Goal: Navigation & Orientation: Find specific page/section

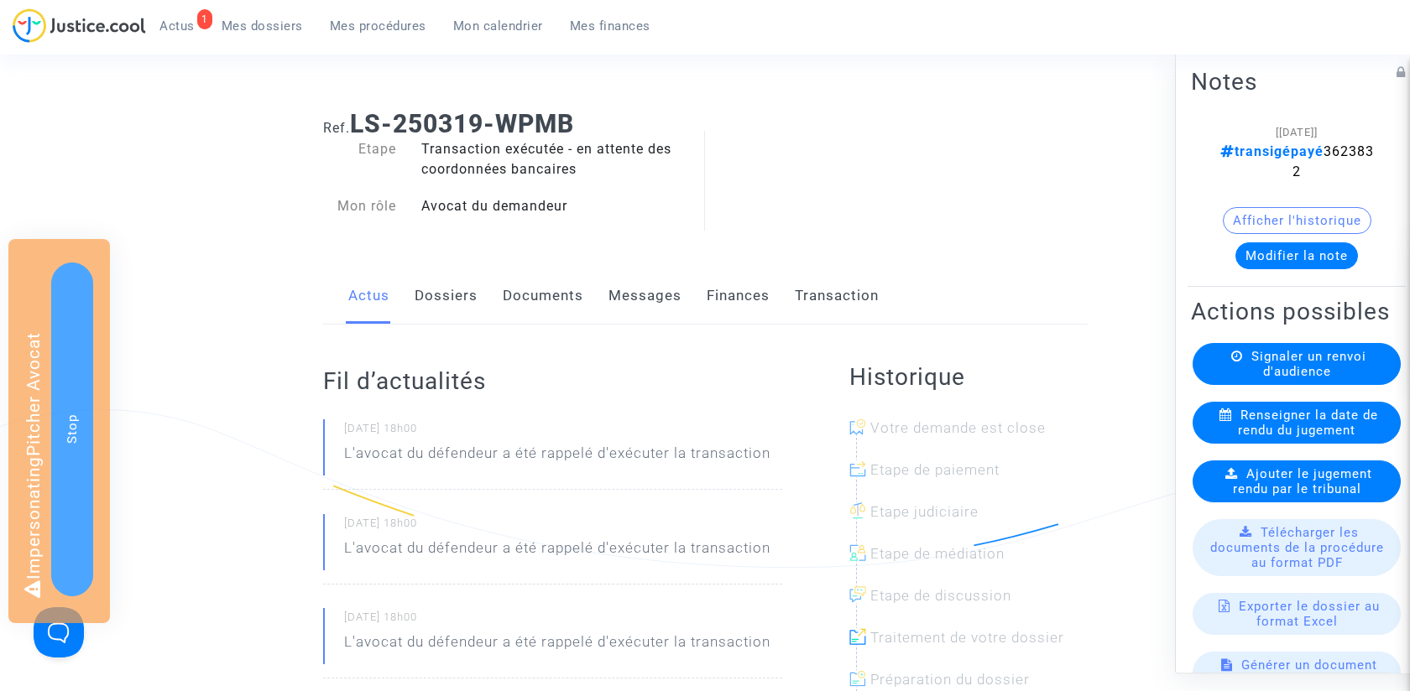
click at [837, 291] on link "Transaction" at bounding box center [837, 295] width 84 height 55
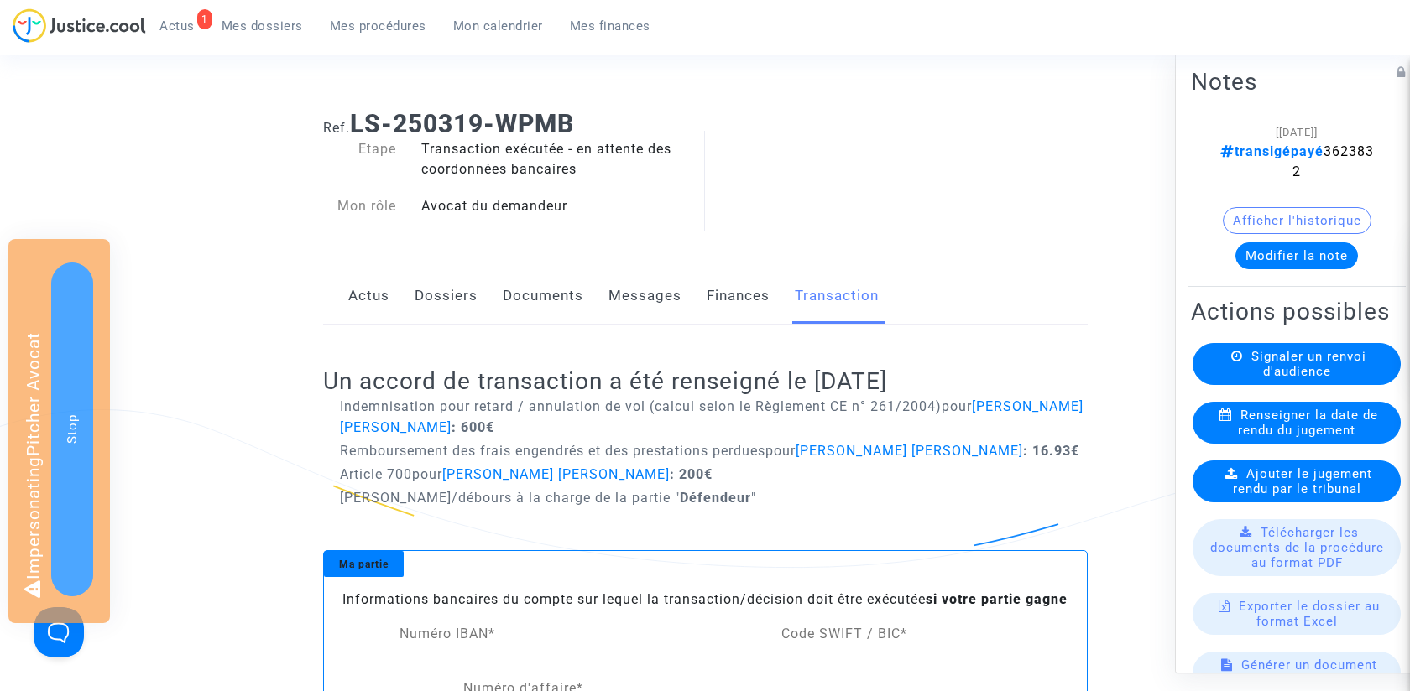
click at [727, 290] on link "Finances" at bounding box center [737, 295] width 63 height 55
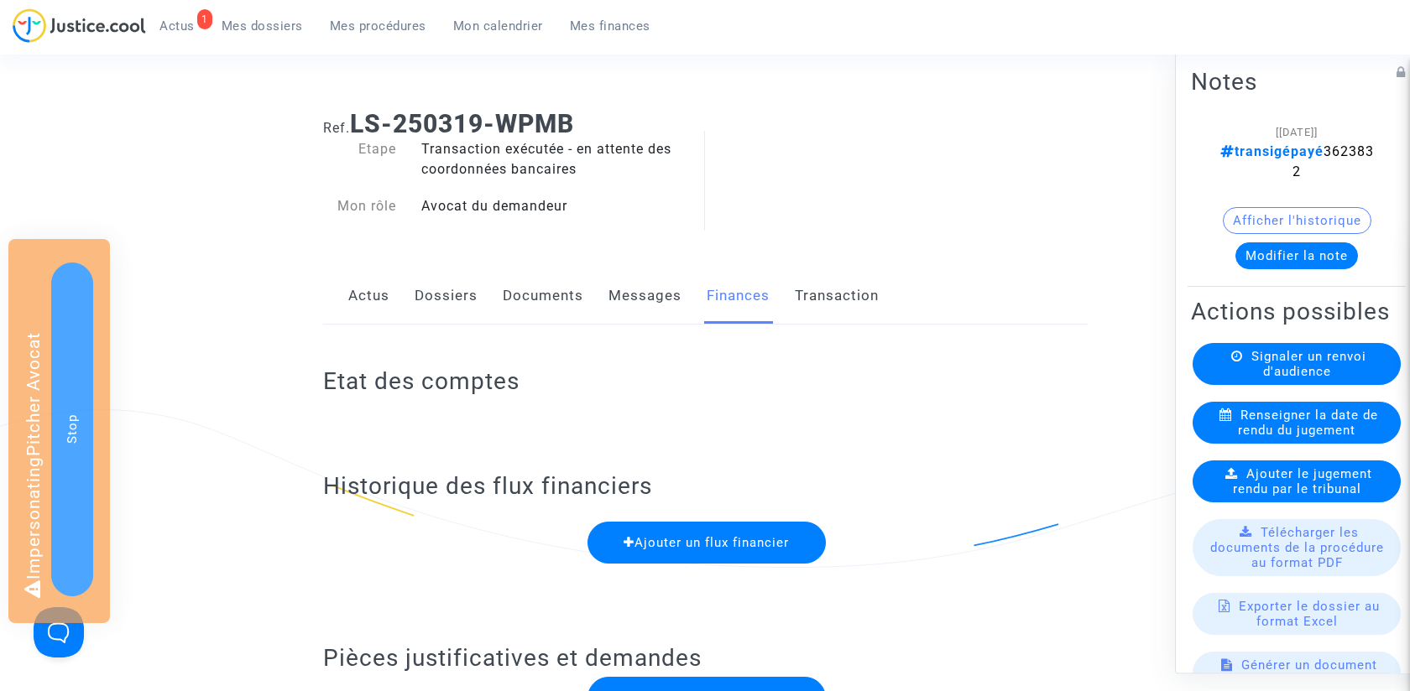
click at [458, 293] on link "Dossiers" at bounding box center [445, 295] width 63 height 55
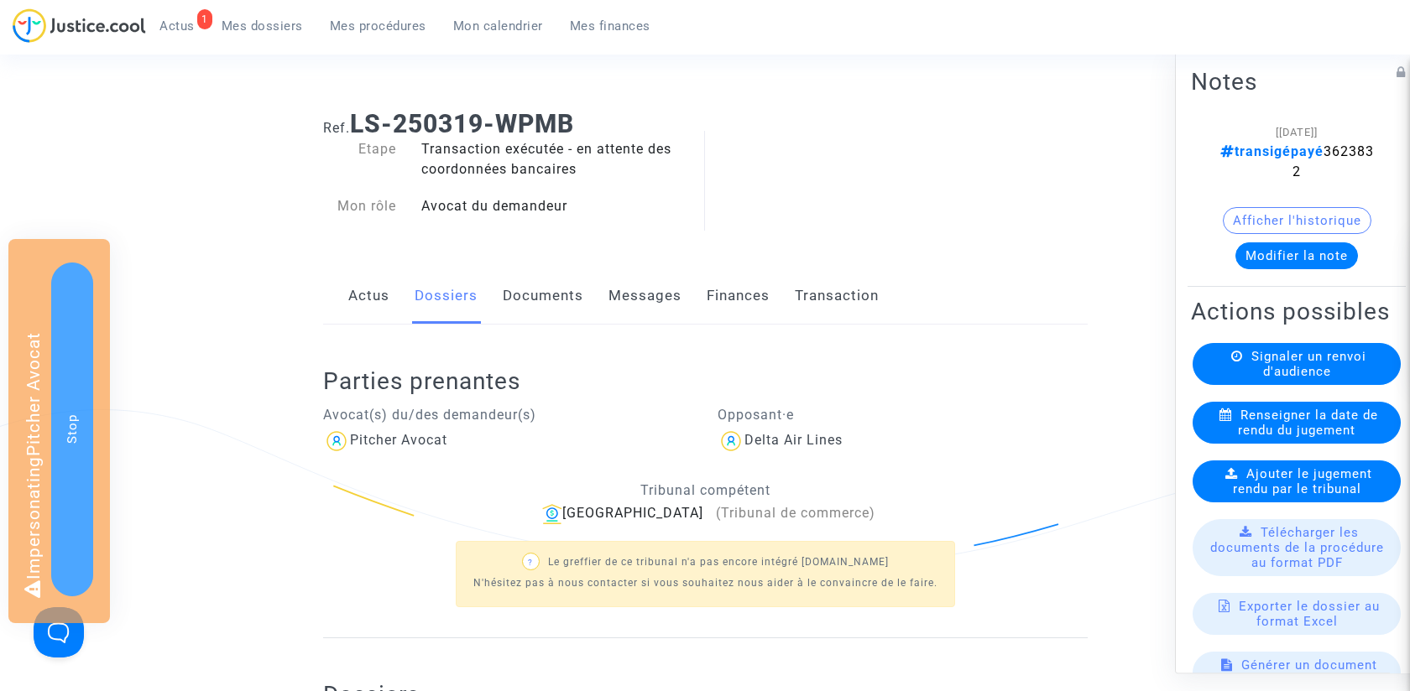
click at [369, 294] on link "Actus" at bounding box center [368, 295] width 41 height 55
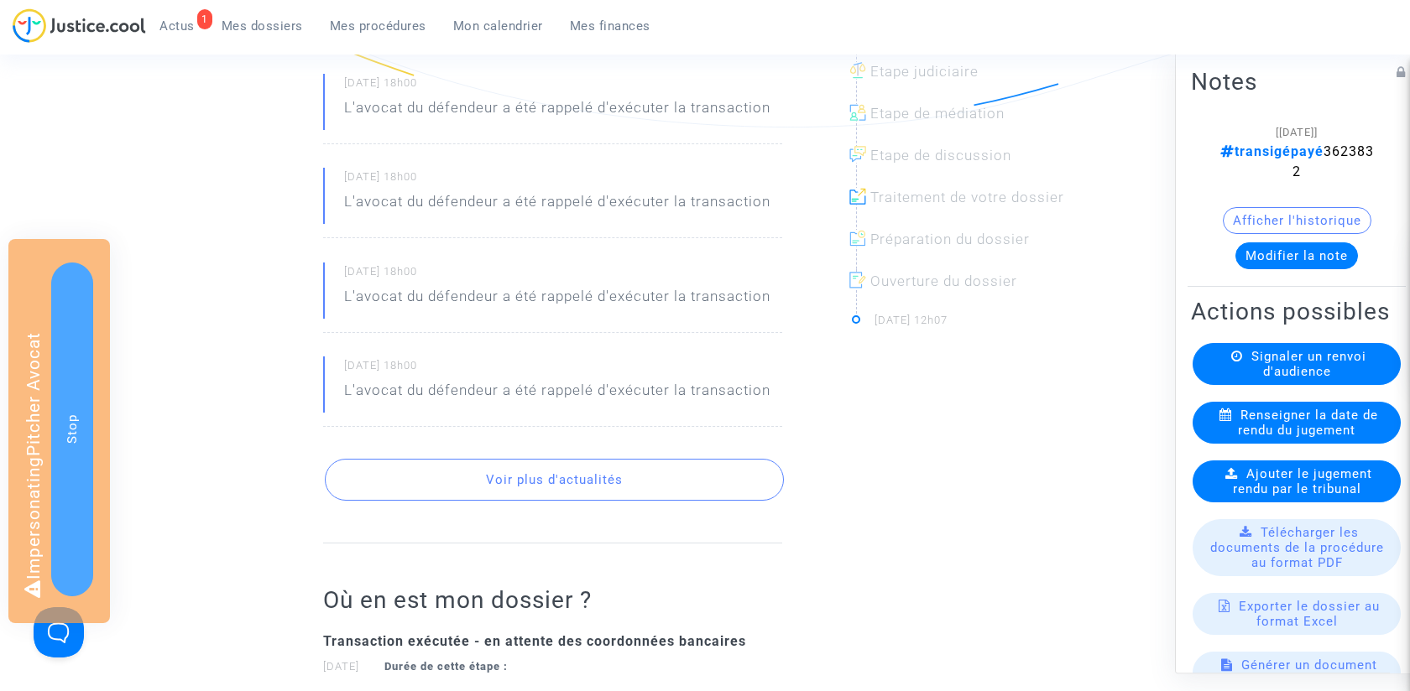
scroll to position [449, 0]
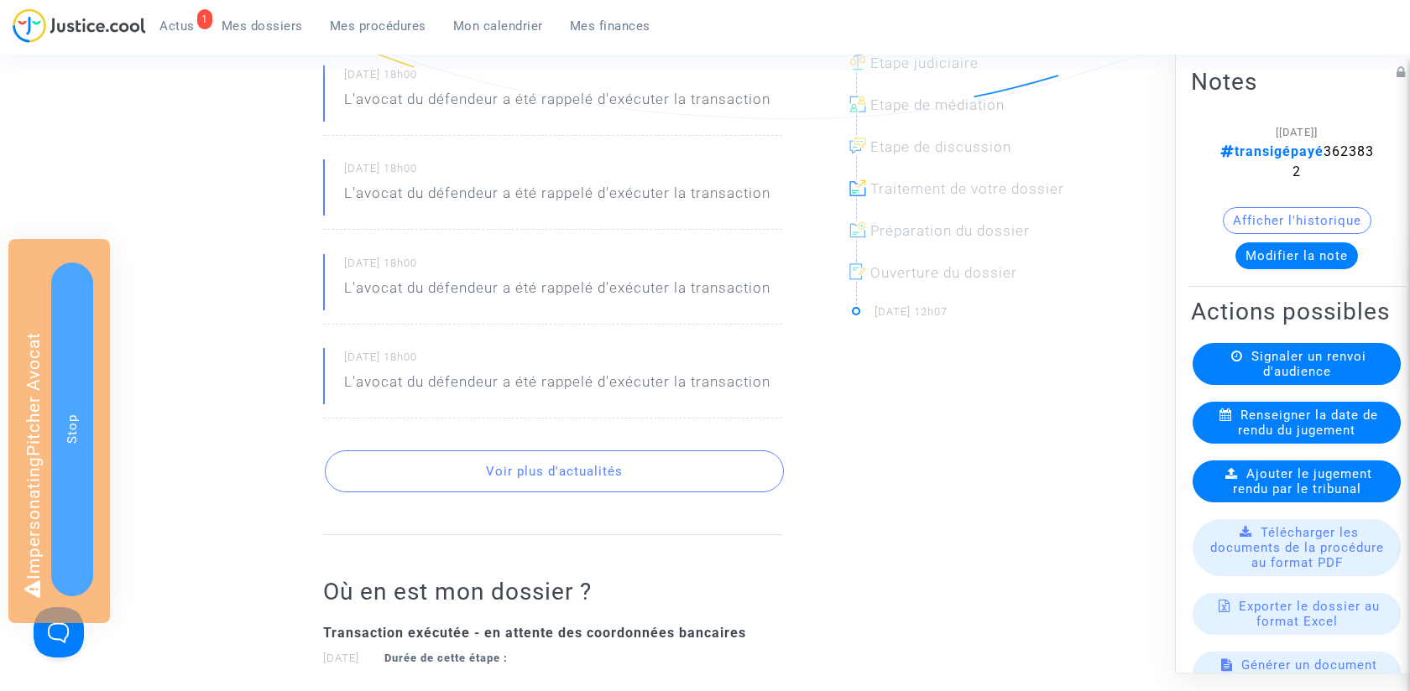
click at [1318, 220] on button "Afficher l'historique" at bounding box center [1296, 220] width 149 height 27
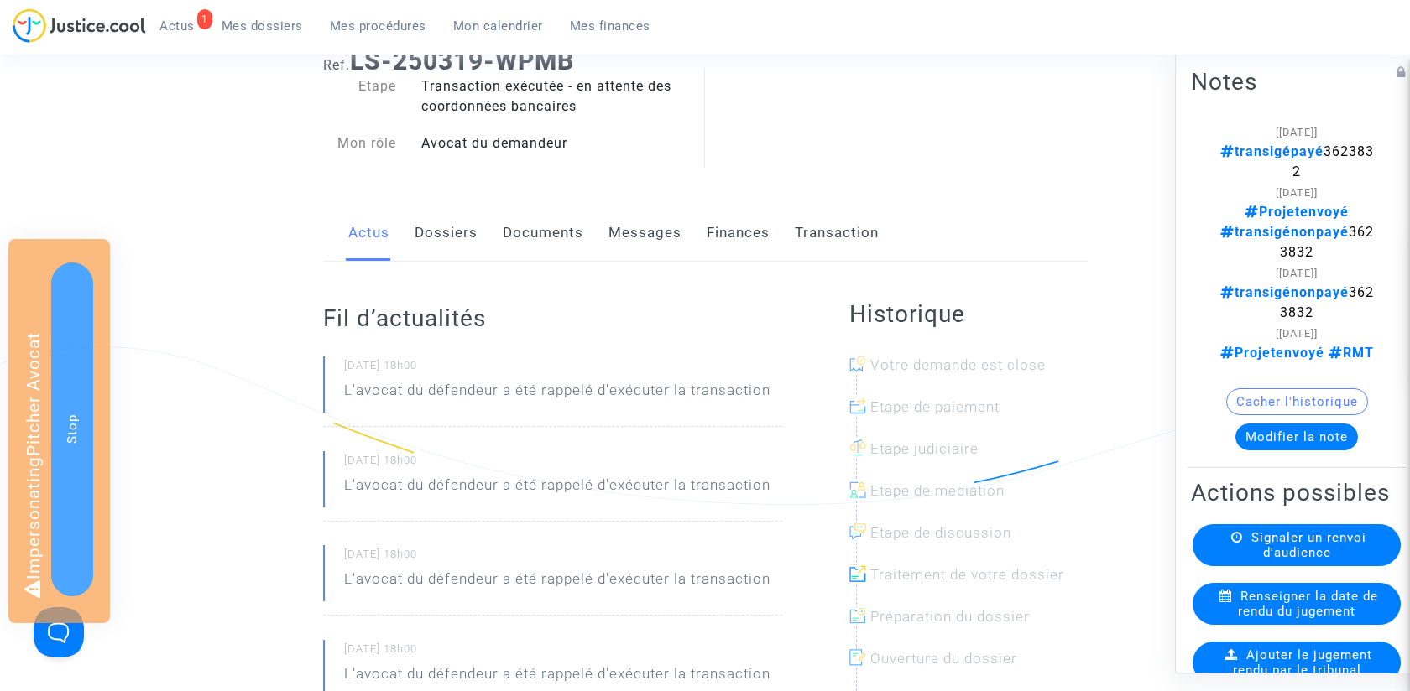
scroll to position [0, 0]
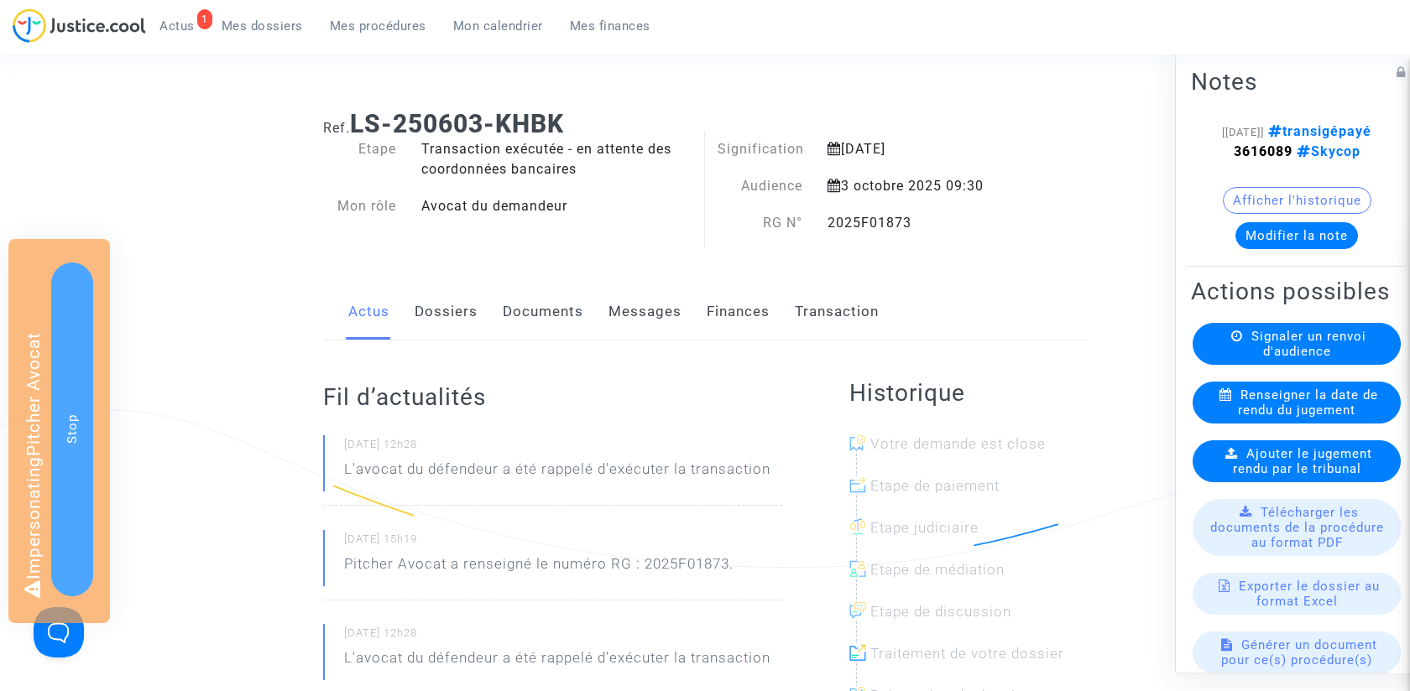
click at [735, 308] on link "Finances" at bounding box center [737, 311] width 63 height 55
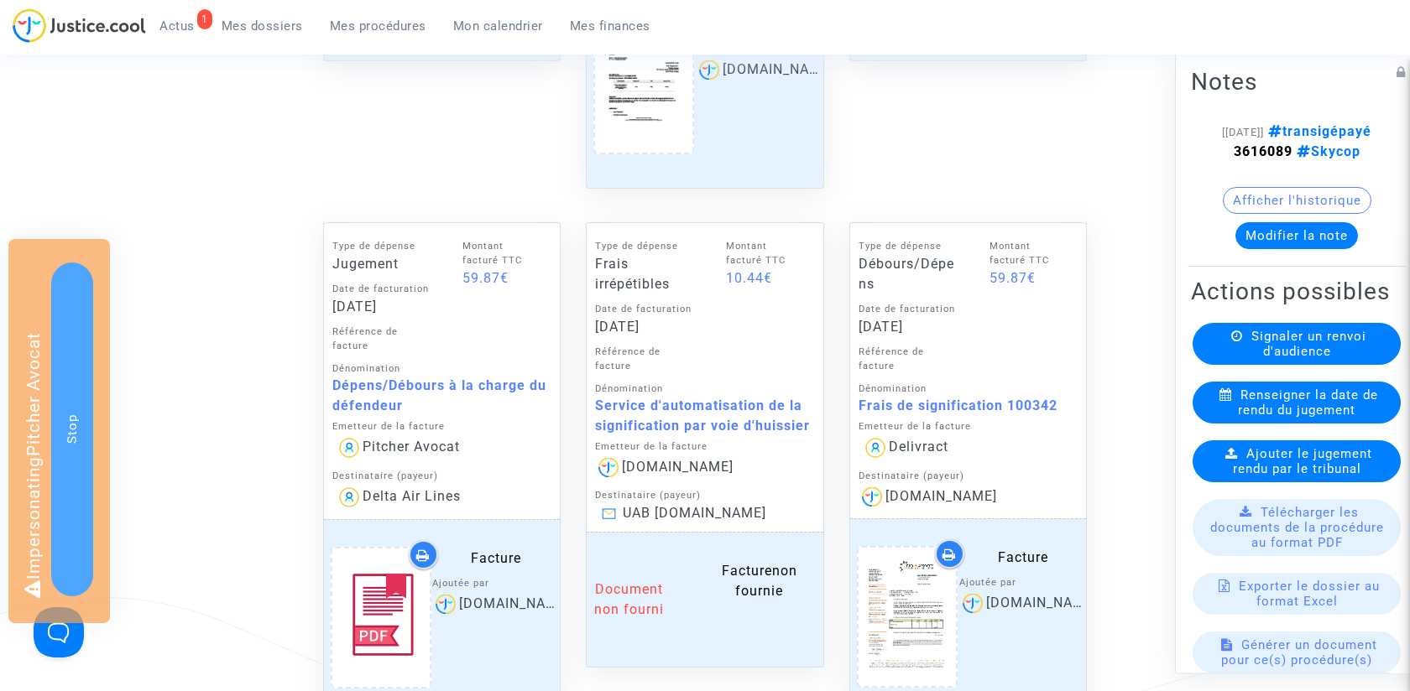
scroll to position [1453, 0]
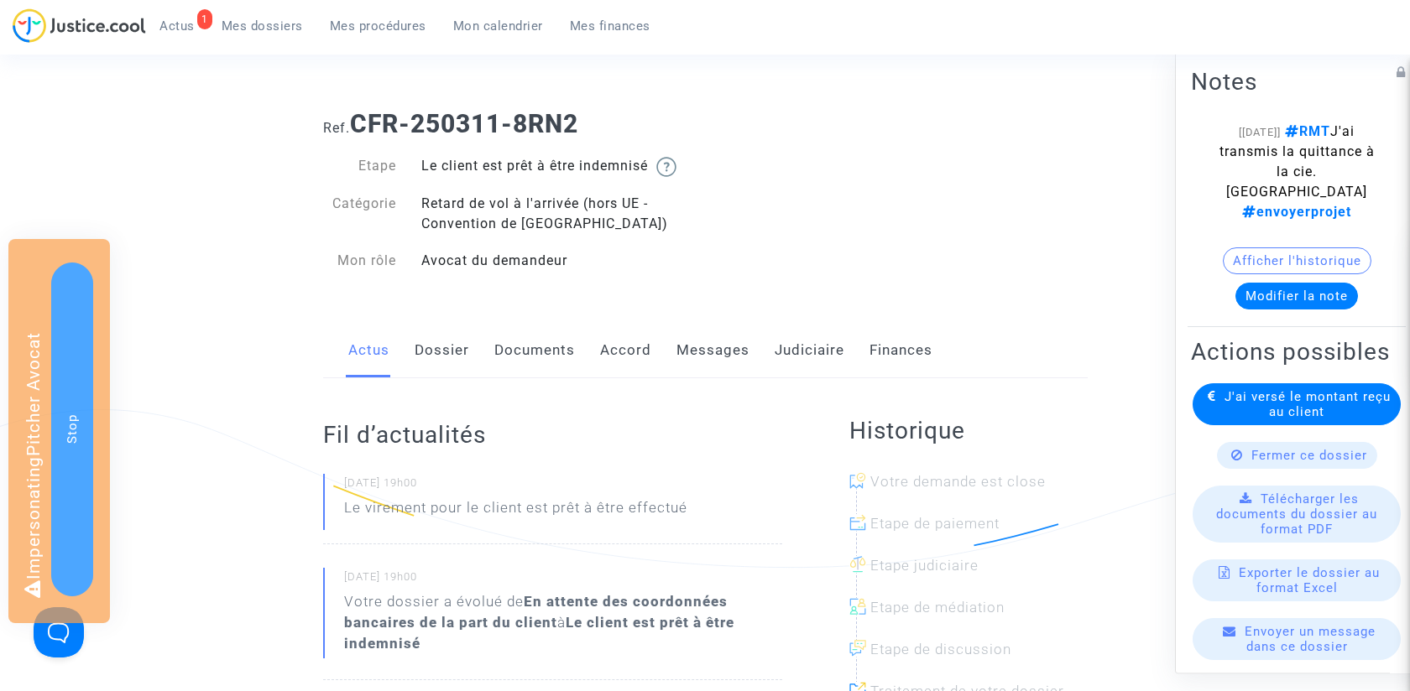
click at [793, 355] on link "Judiciaire" at bounding box center [809, 350] width 70 height 55
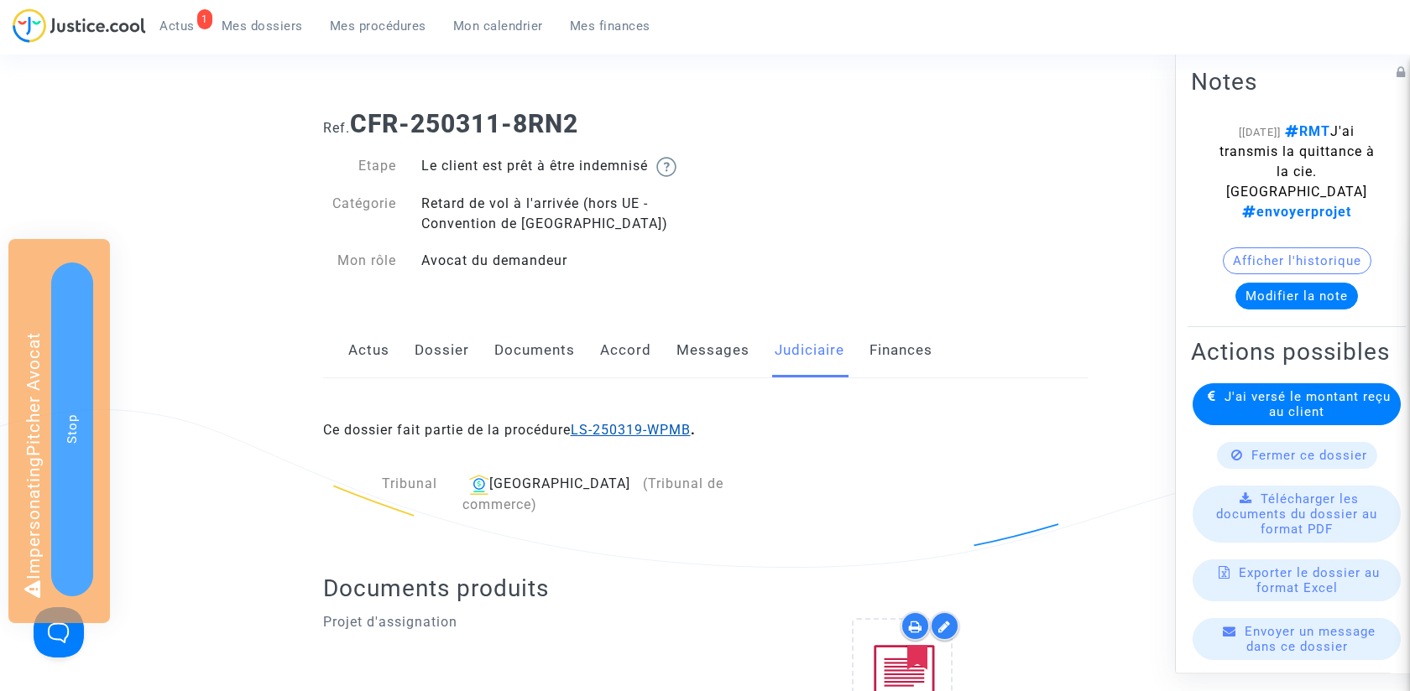
click at [659, 424] on link "LS-250319-WPMB" at bounding box center [631, 430] width 120 height 16
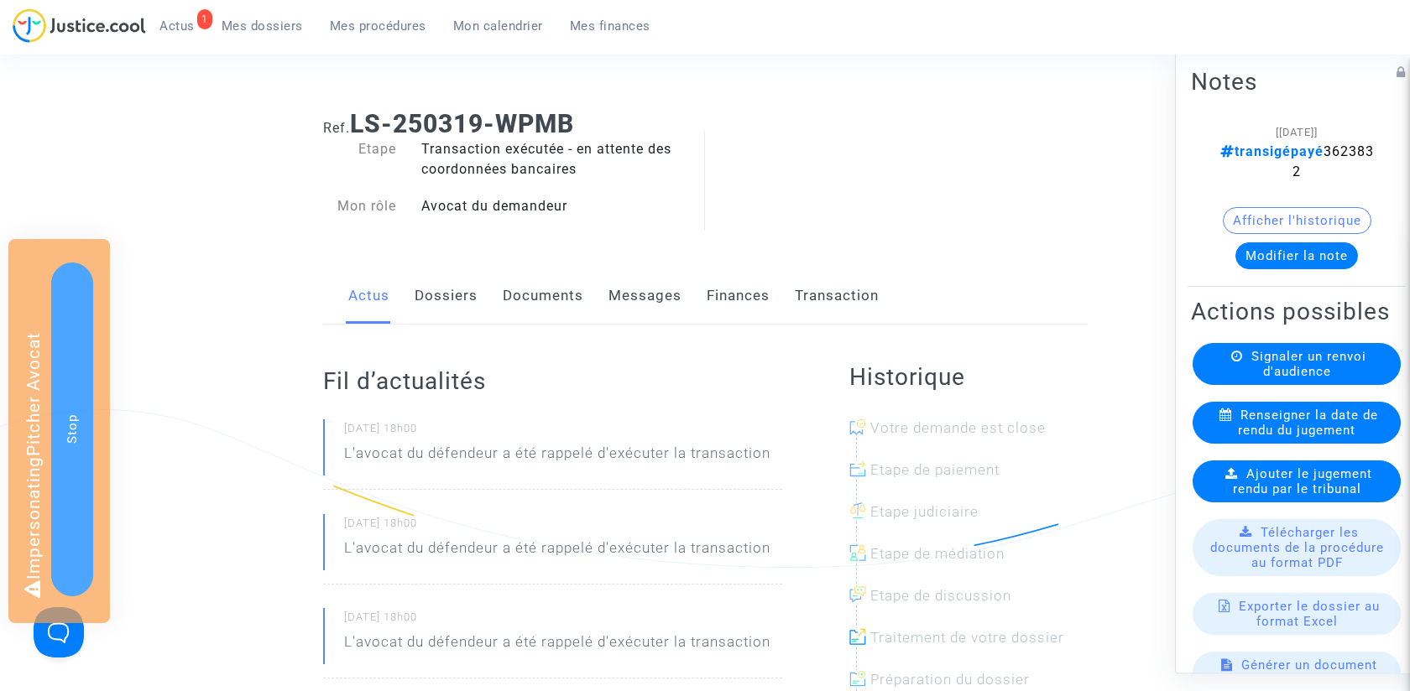
click at [643, 304] on link "Messages" at bounding box center [644, 295] width 73 height 55
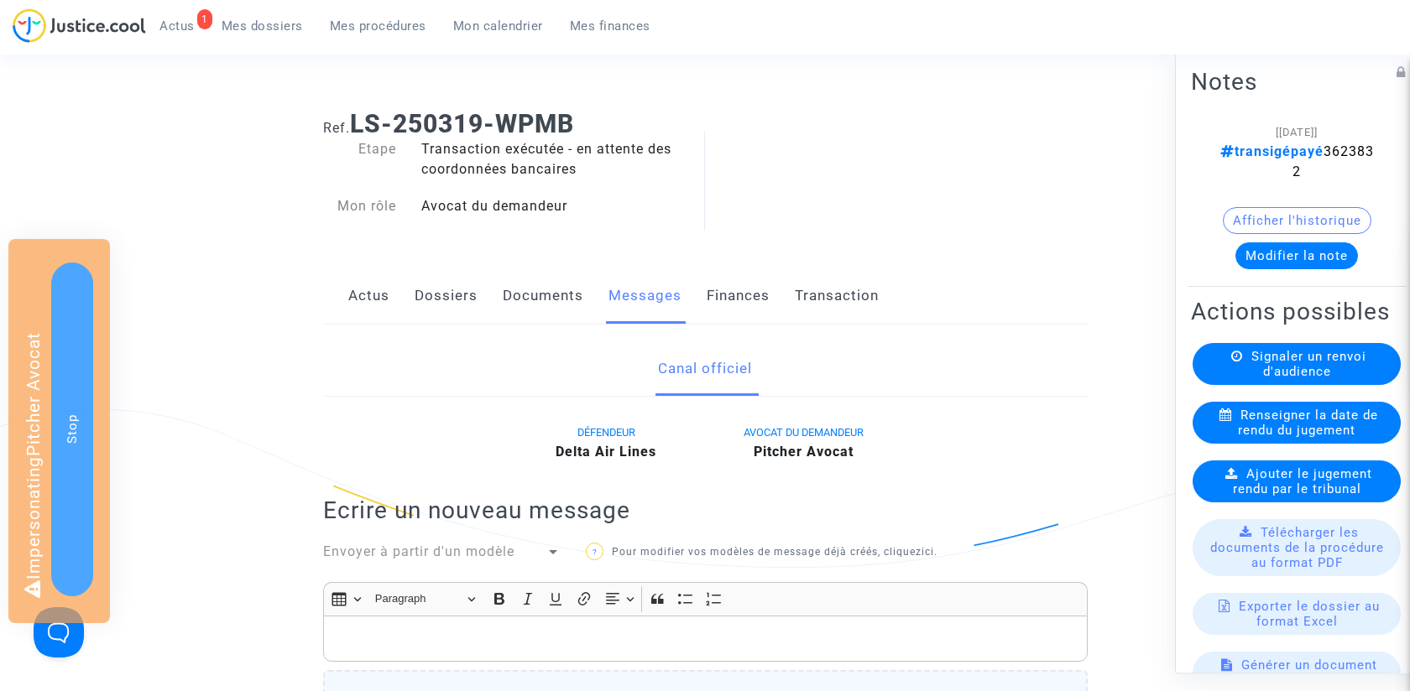
click at [756, 290] on link "Finances" at bounding box center [737, 295] width 63 height 55
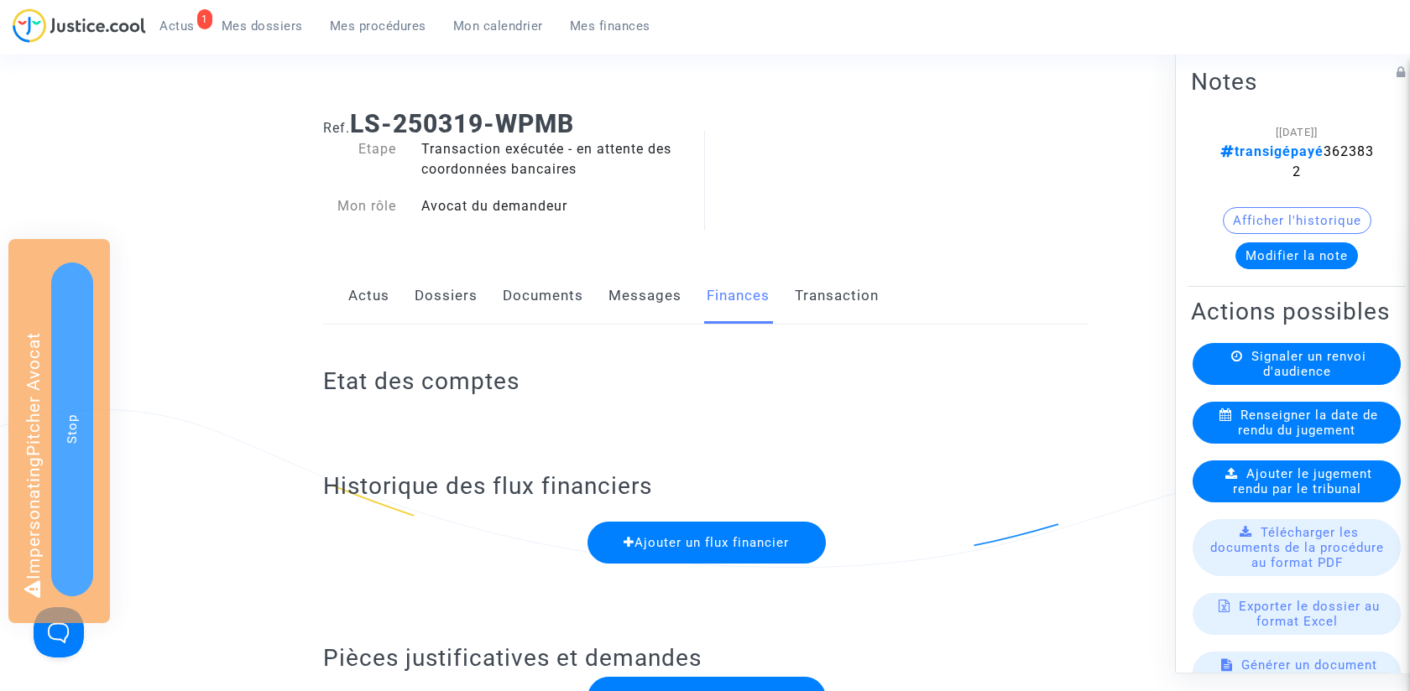
click at [825, 292] on link "Transaction" at bounding box center [837, 295] width 84 height 55
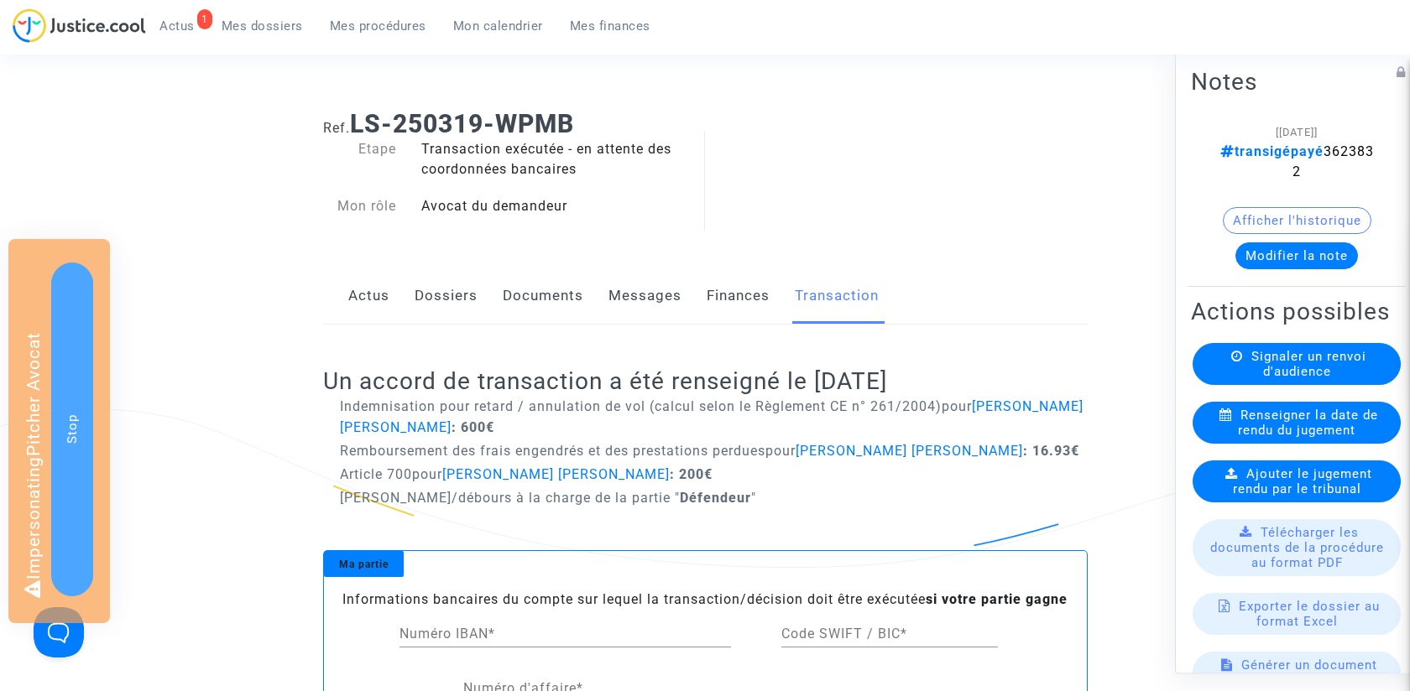
click at [380, 291] on link "Actus" at bounding box center [368, 295] width 41 height 55
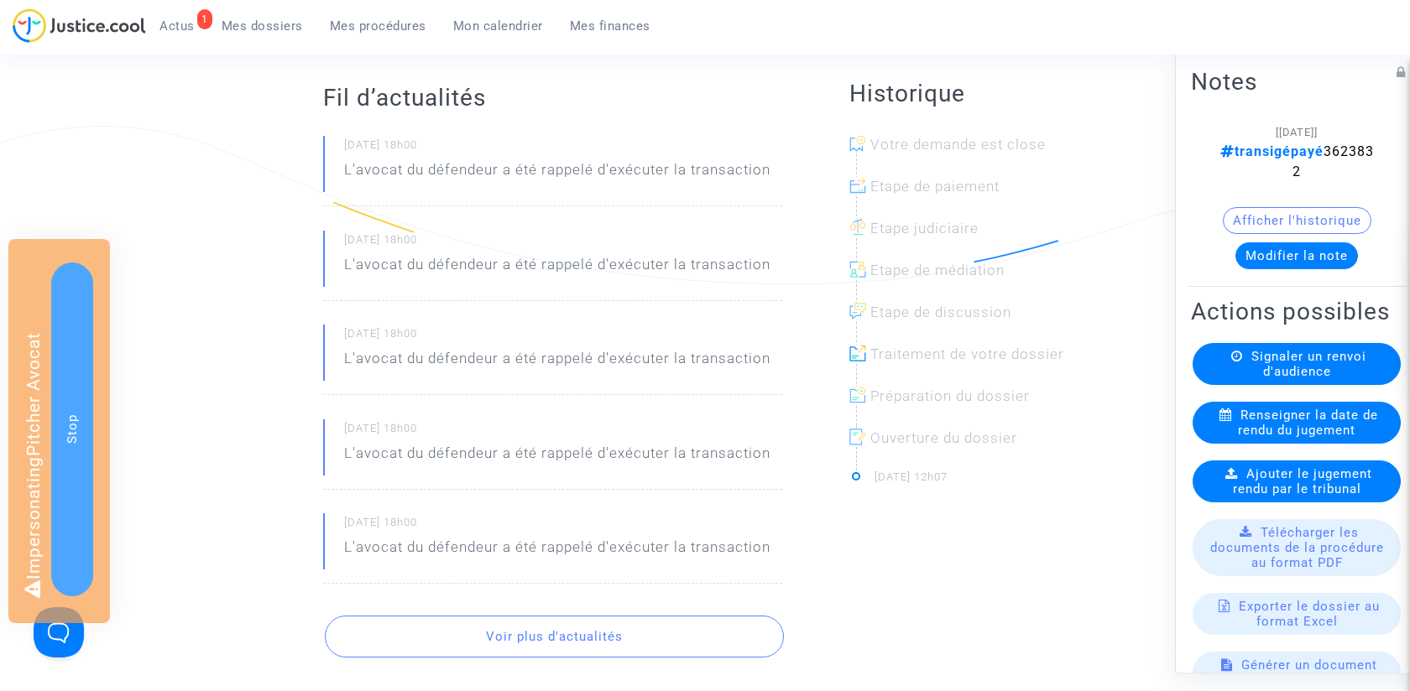
scroll to position [135, 0]
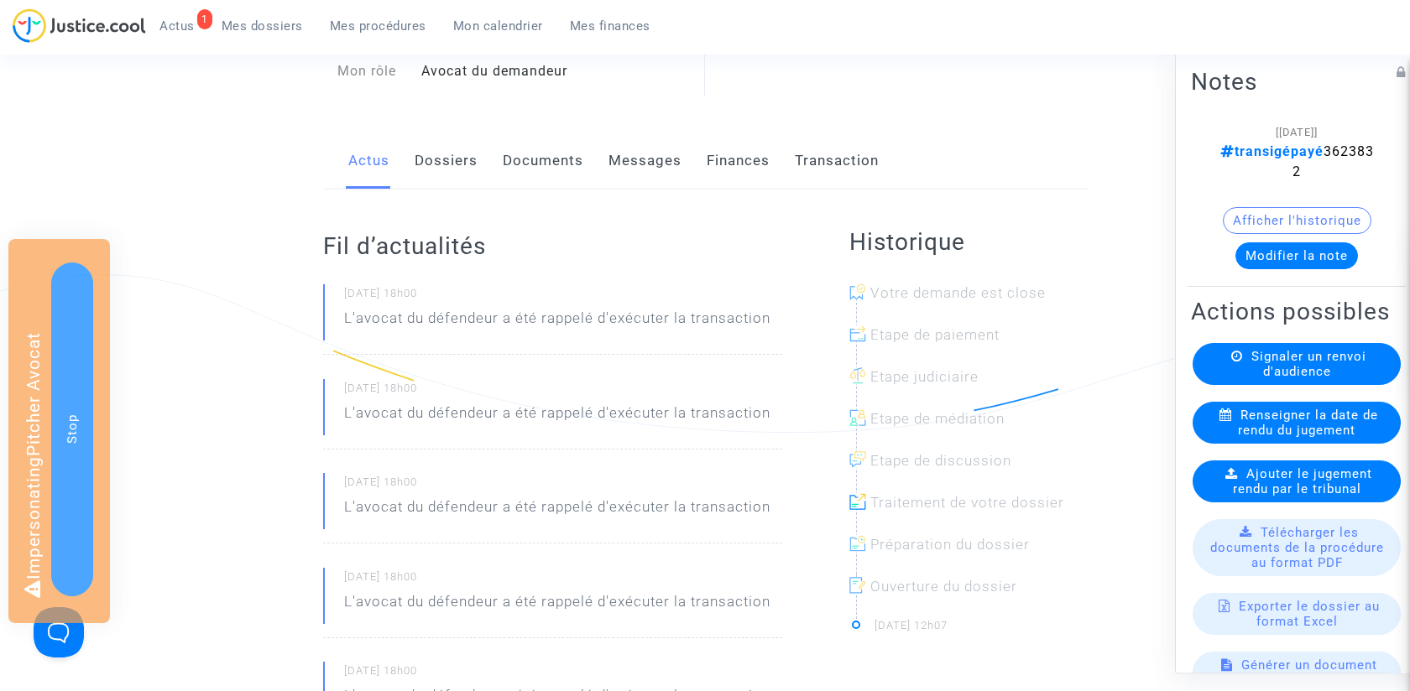
click at [528, 177] on link "Documents" at bounding box center [543, 160] width 81 height 55
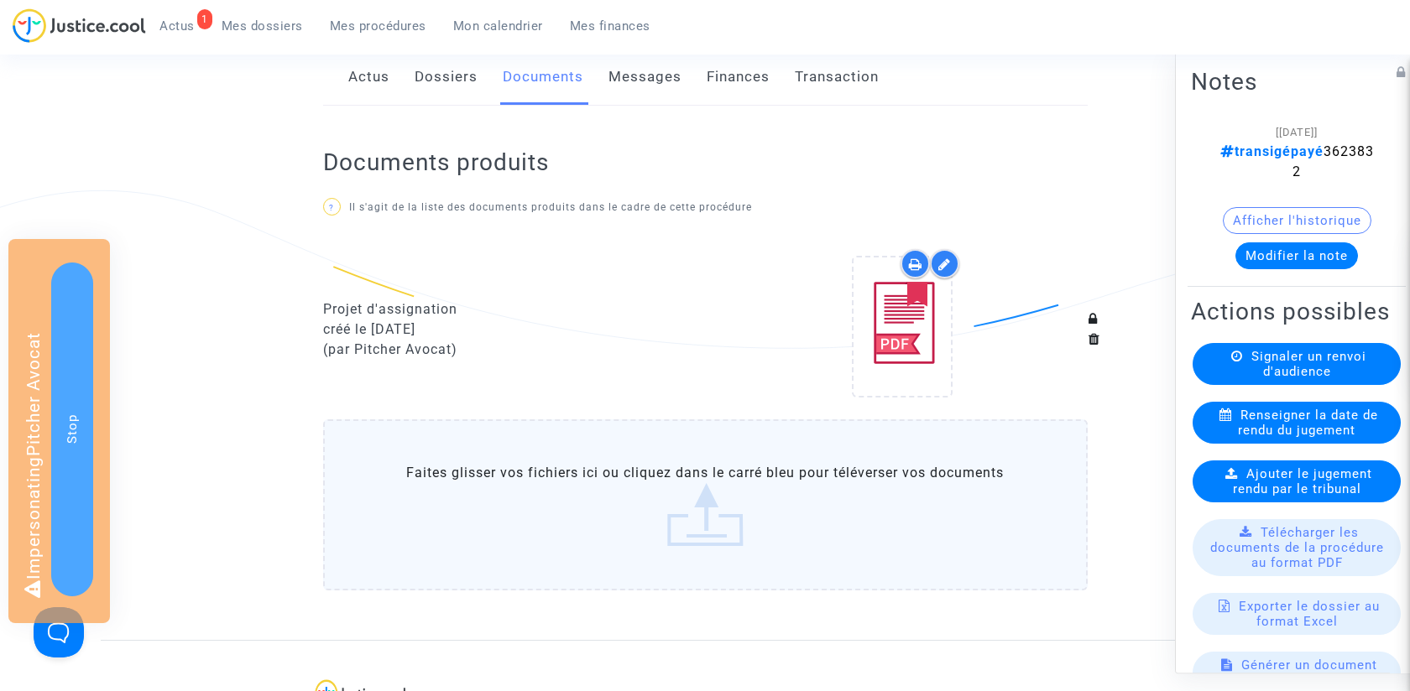
scroll to position [182, 0]
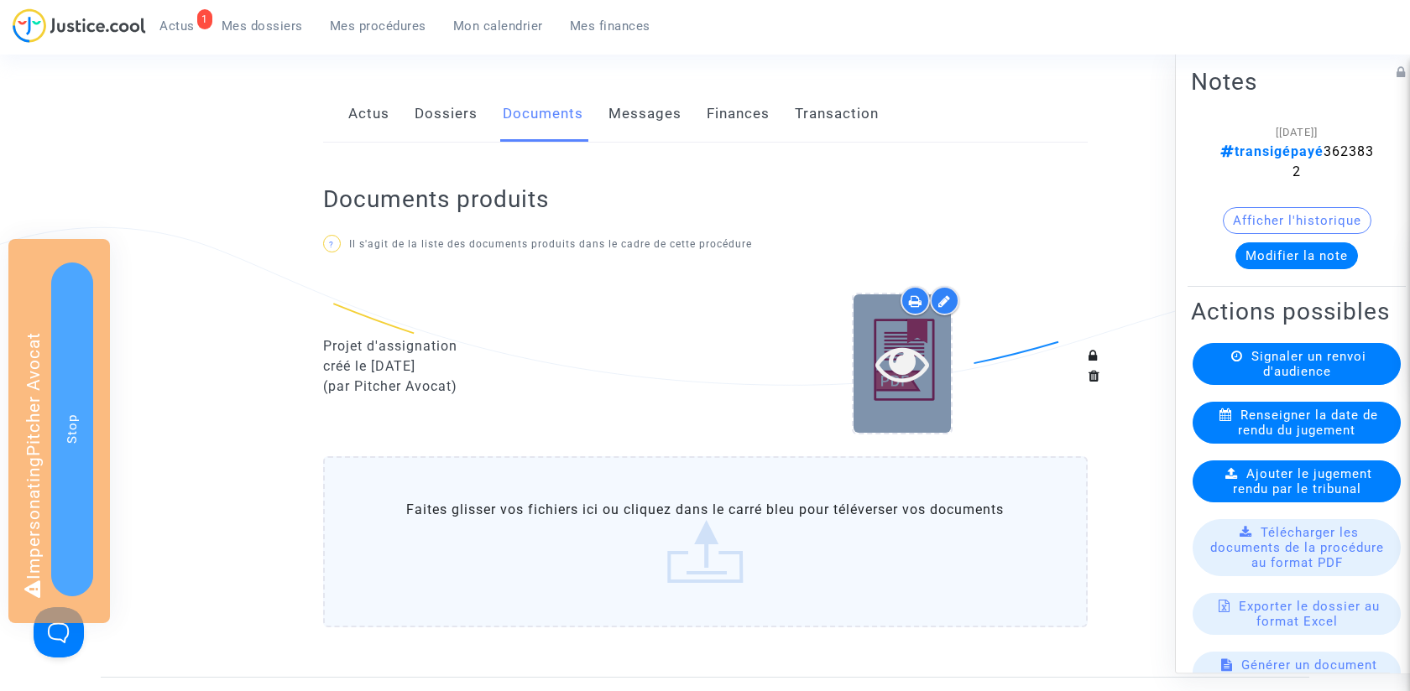
click at [935, 360] on div at bounding box center [901, 363] width 97 height 54
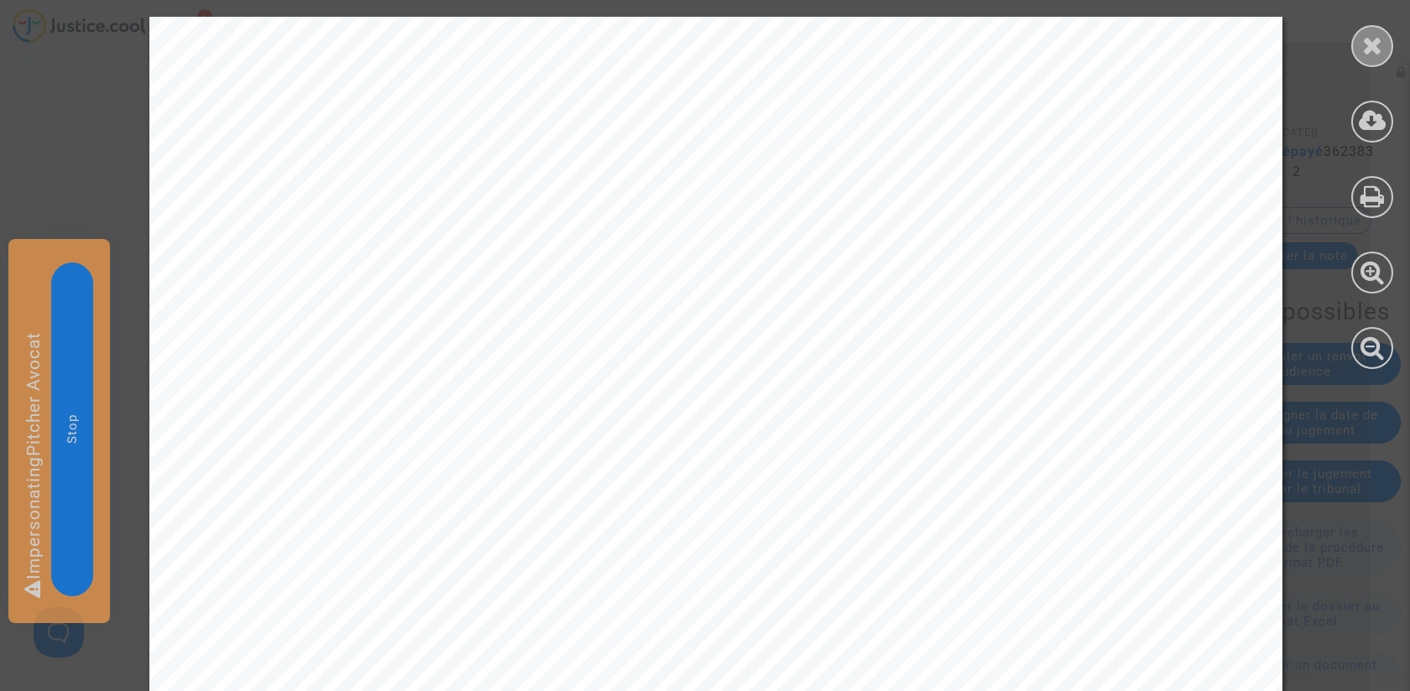
click at [1371, 34] on icon at bounding box center [1372, 45] width 21 height 25
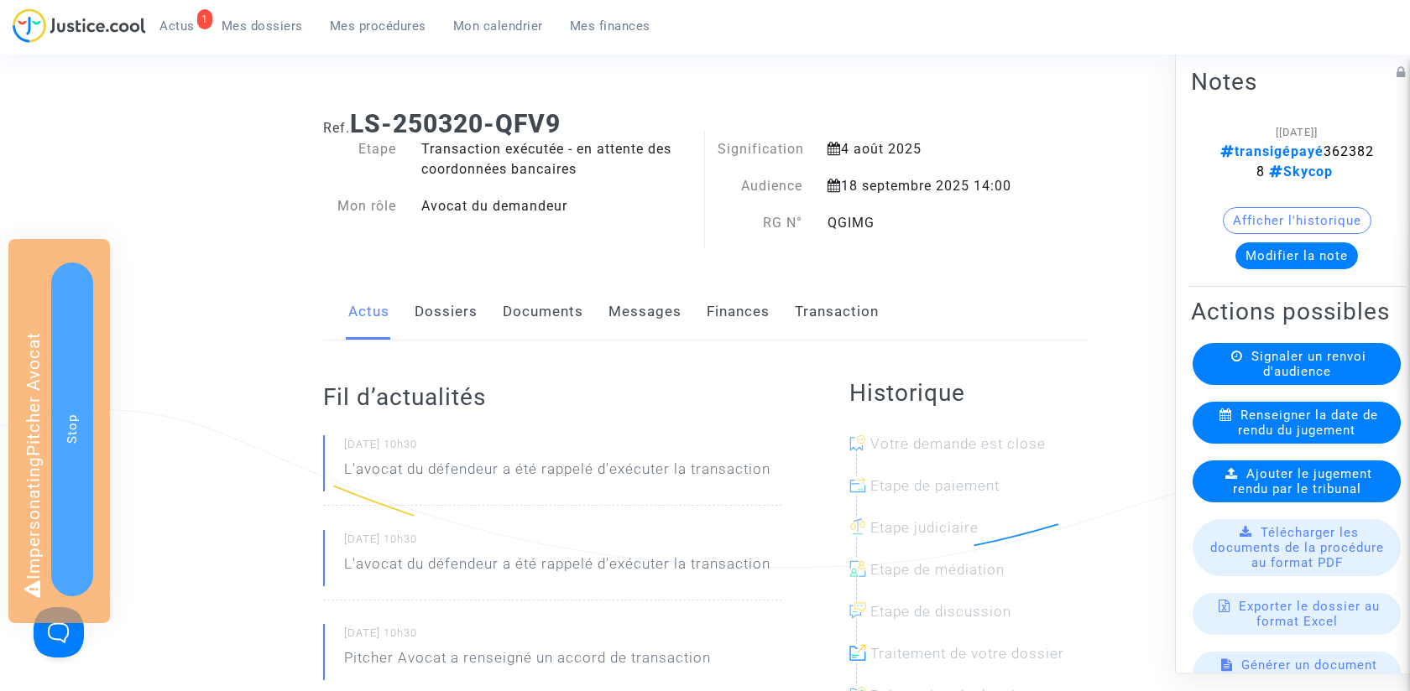
click at [810, 308] on link "Transaction" at bounding box center [837, 311] width 84 height 55
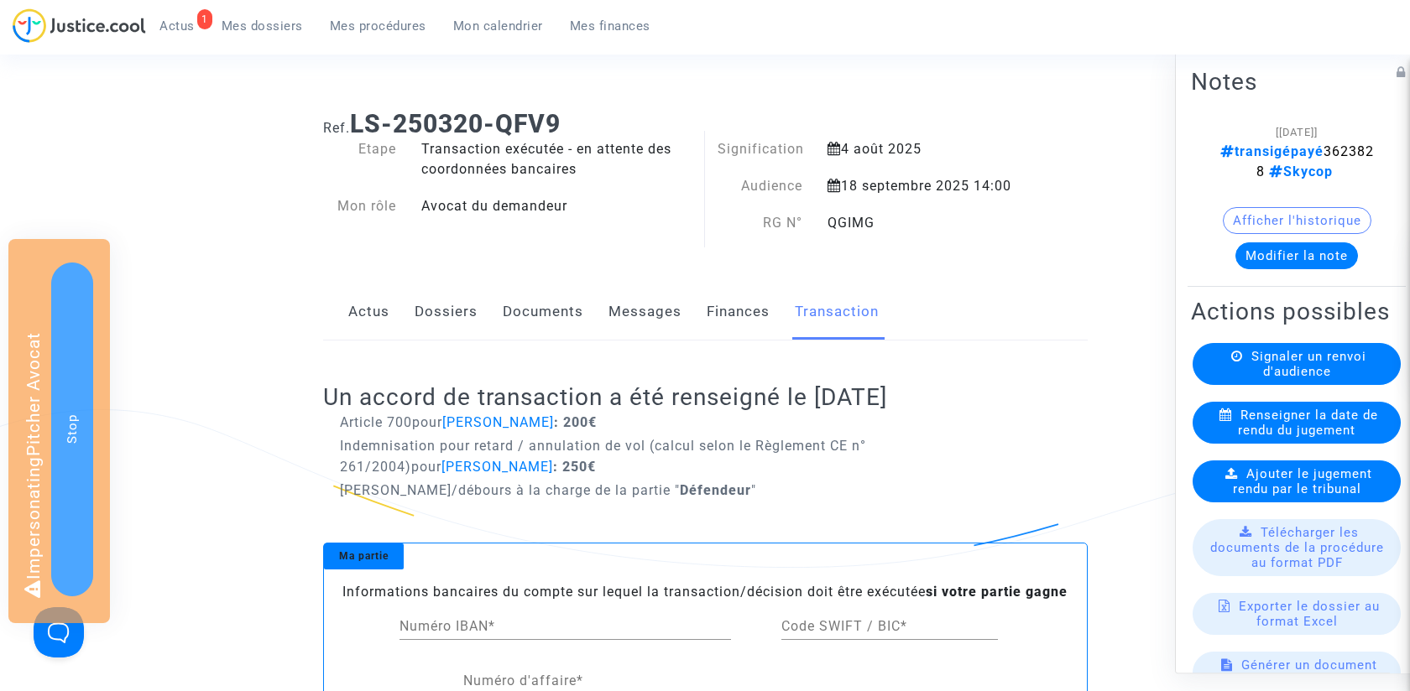
click at [745, 310] on link "Finances" at bounding box center [737, 311] width 63 height 55
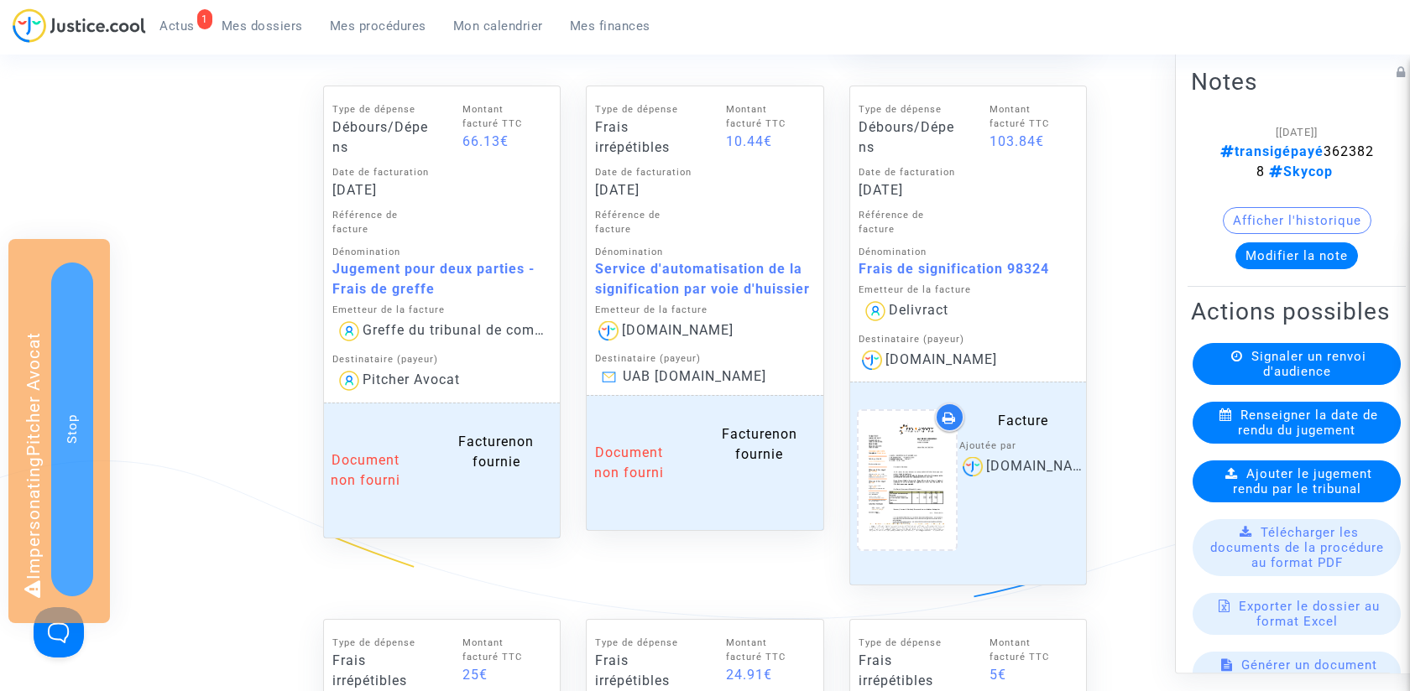
scroll to position [1514, 0]
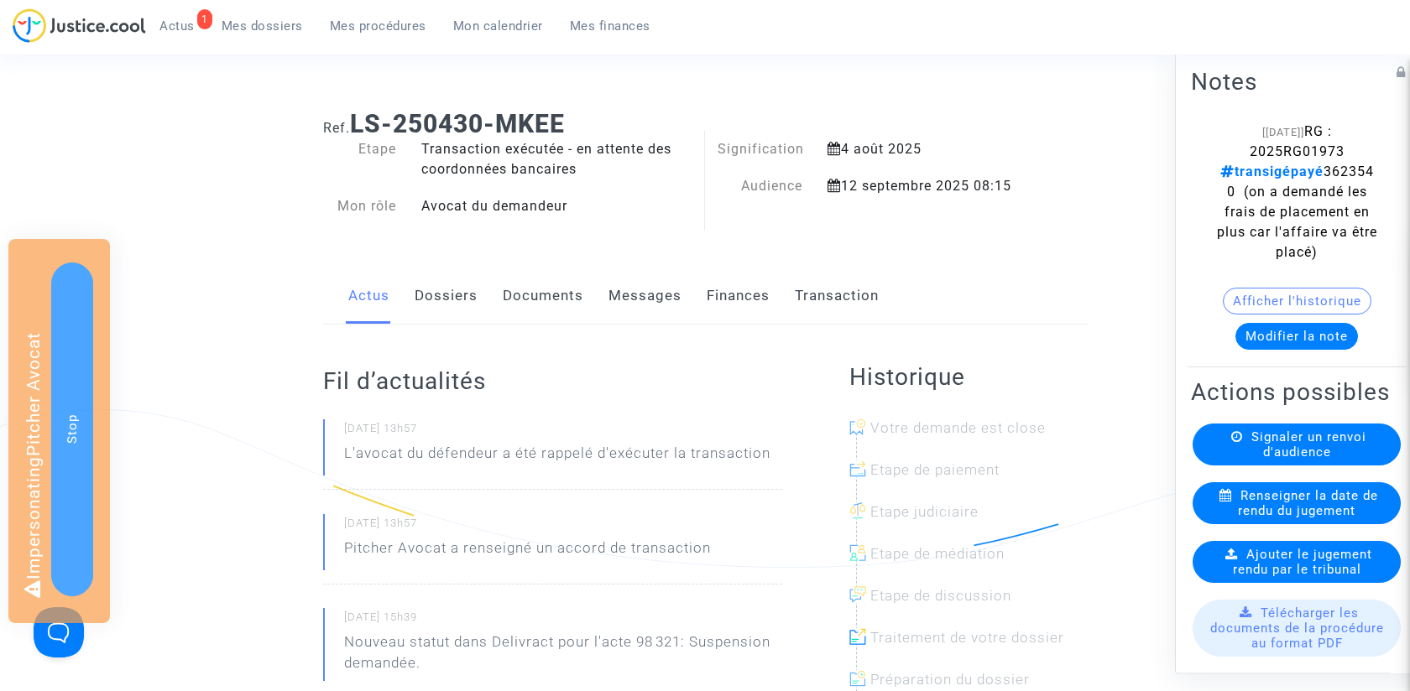
click at [743, 285] on link "Finances" at bounding box center [737, 295] width 63 height 55
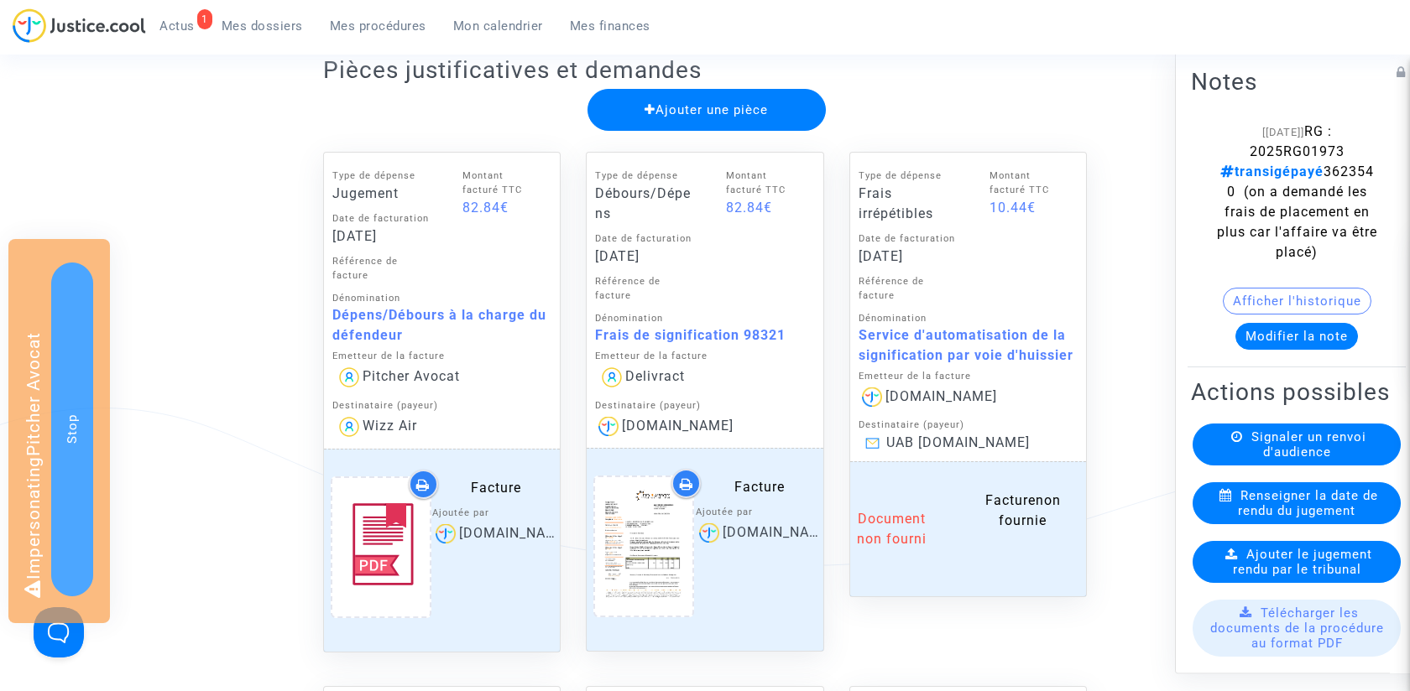
scroll to position [732, 0]
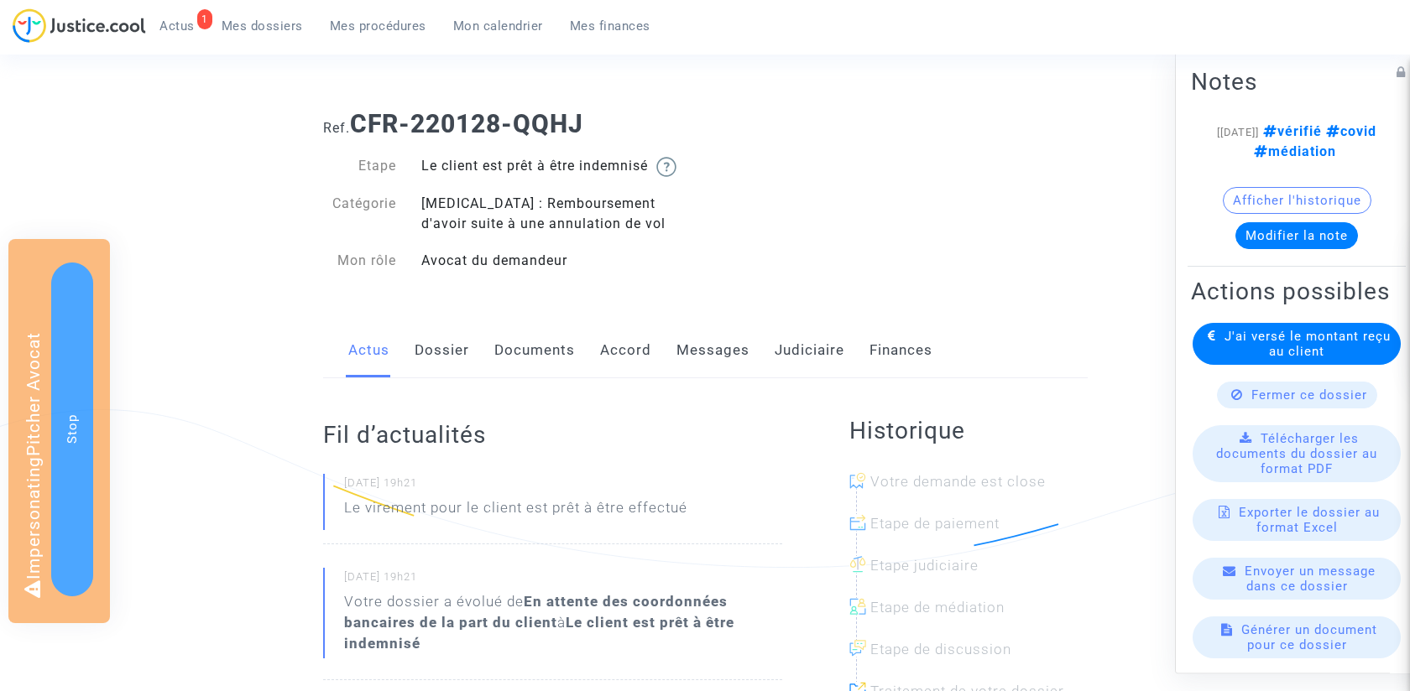
click at [732, 355] on link "Messages" at bounding box center [712, 350] width 73 height 55
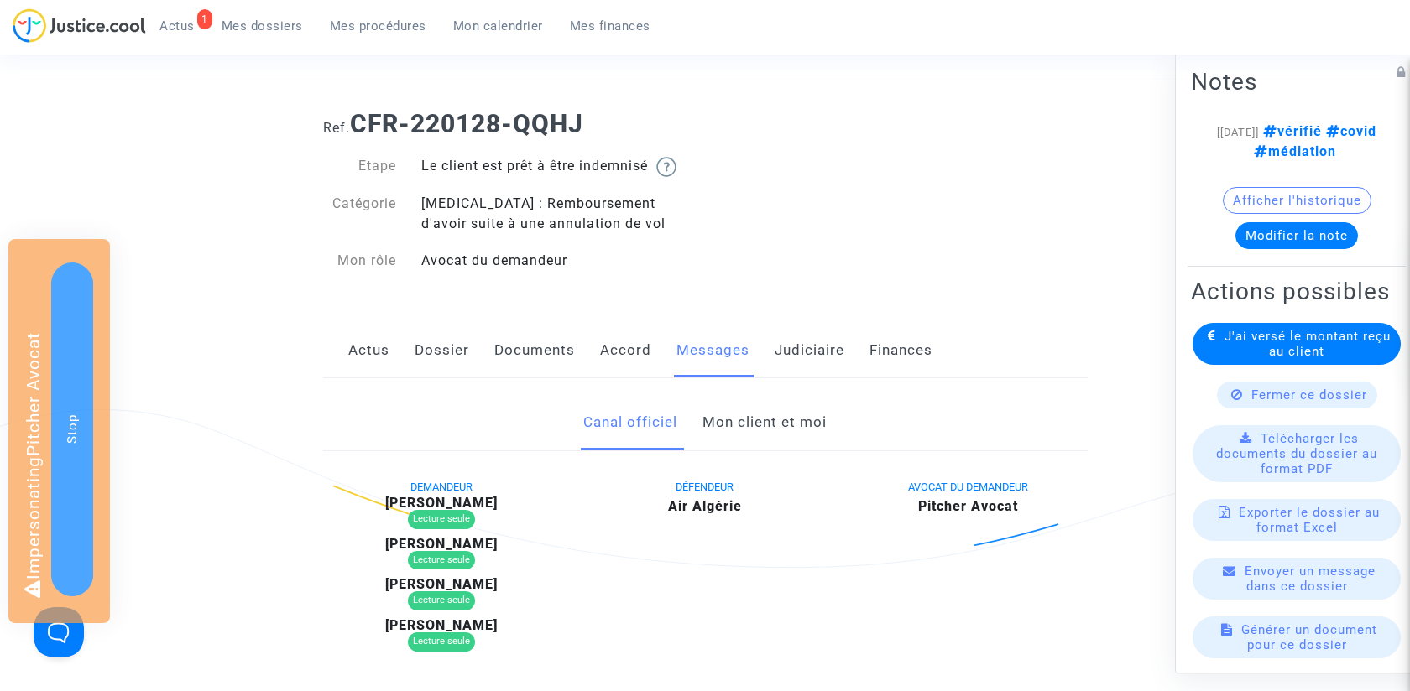
click at [828, 348] on link "Judiciaire" at bounding box center [809, 350] width 70 height 55
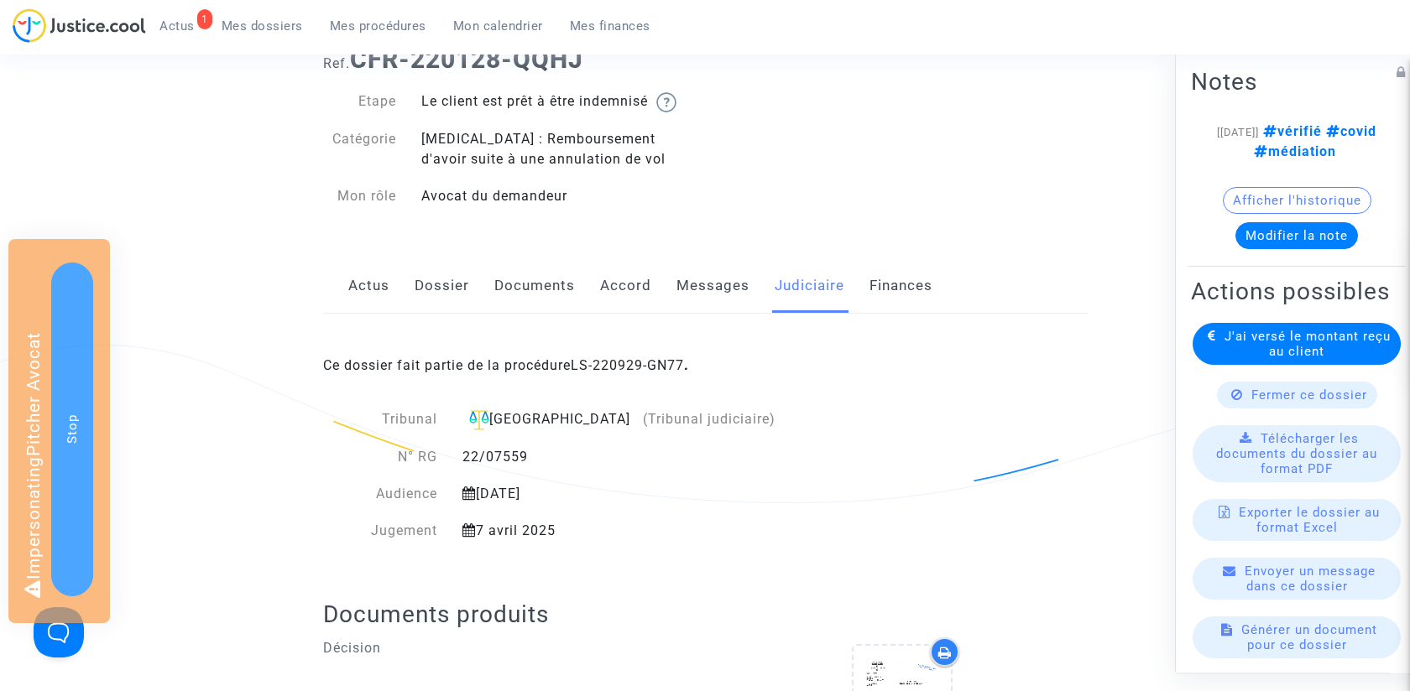
click at [705, 280] on link "Messages" at bounding box center [712, 285] width 73 height 55
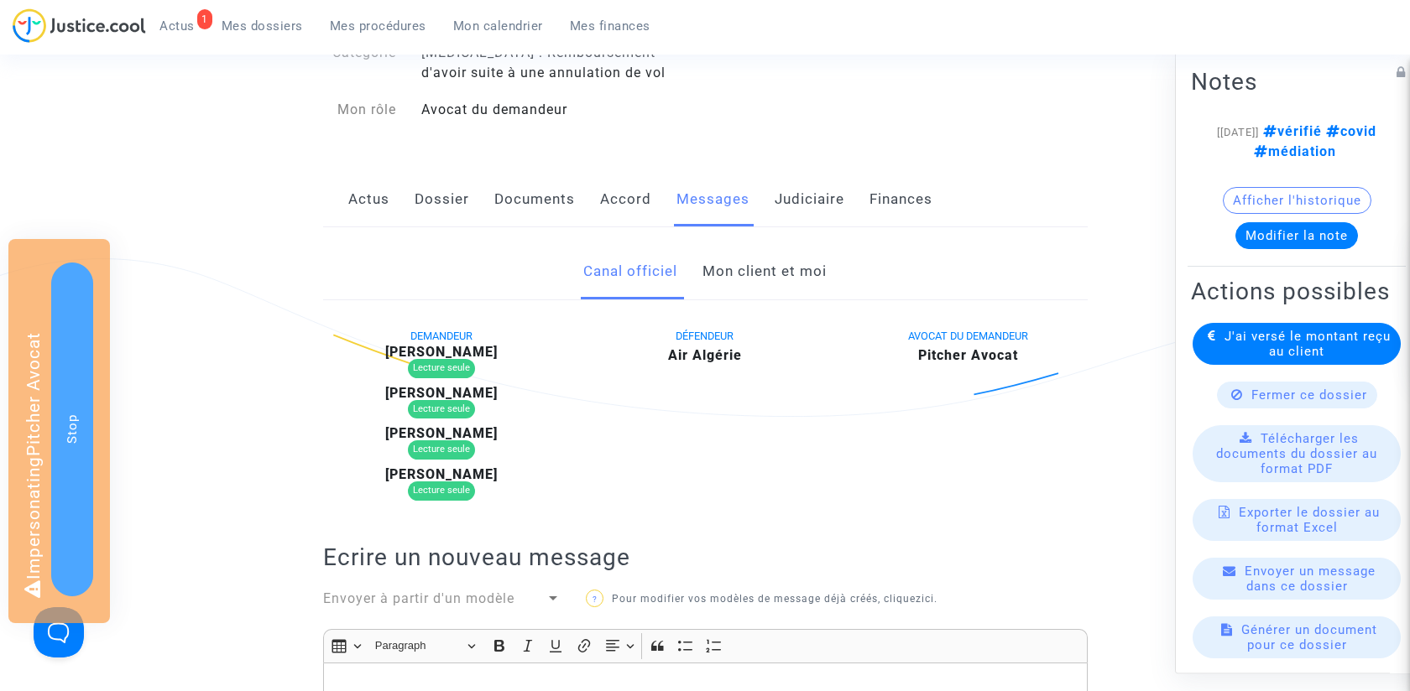
scroll to position [107, 0]
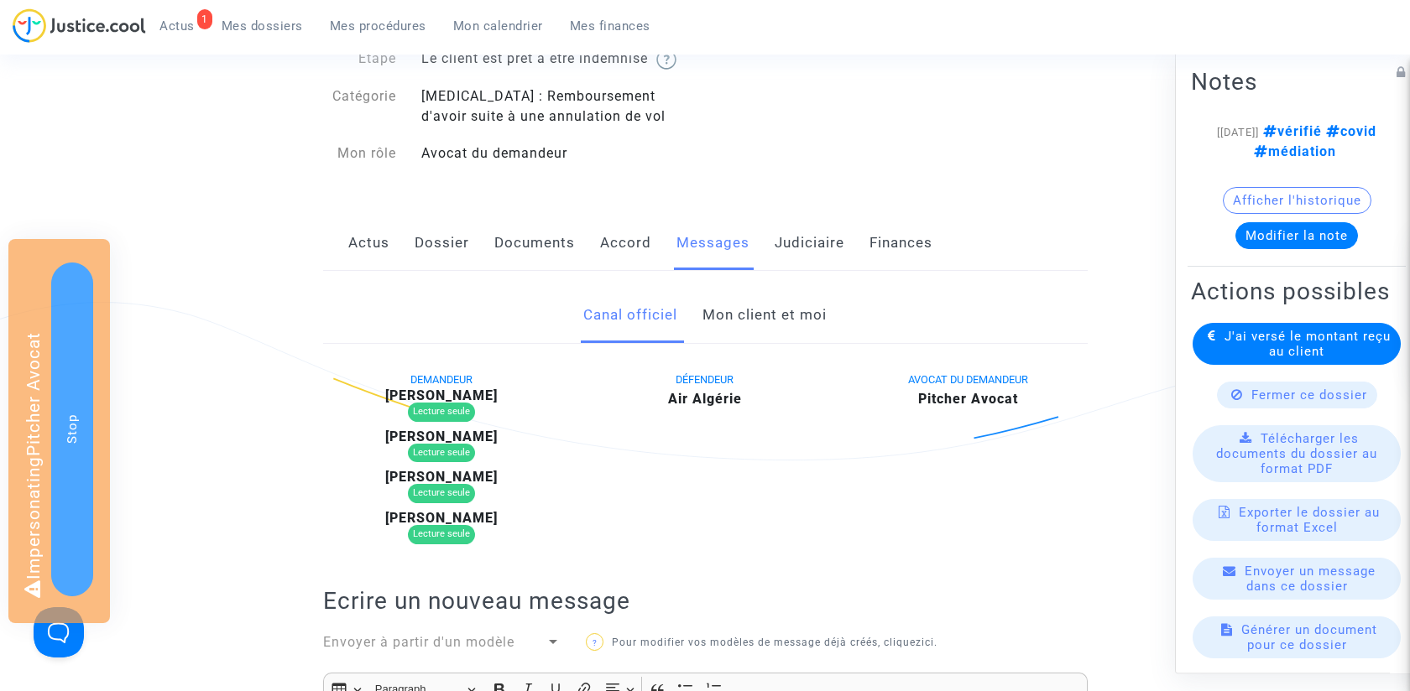
click at [722, 288] on link "Mon client et moi" at bounding box center [764, 315] width 124 height 55
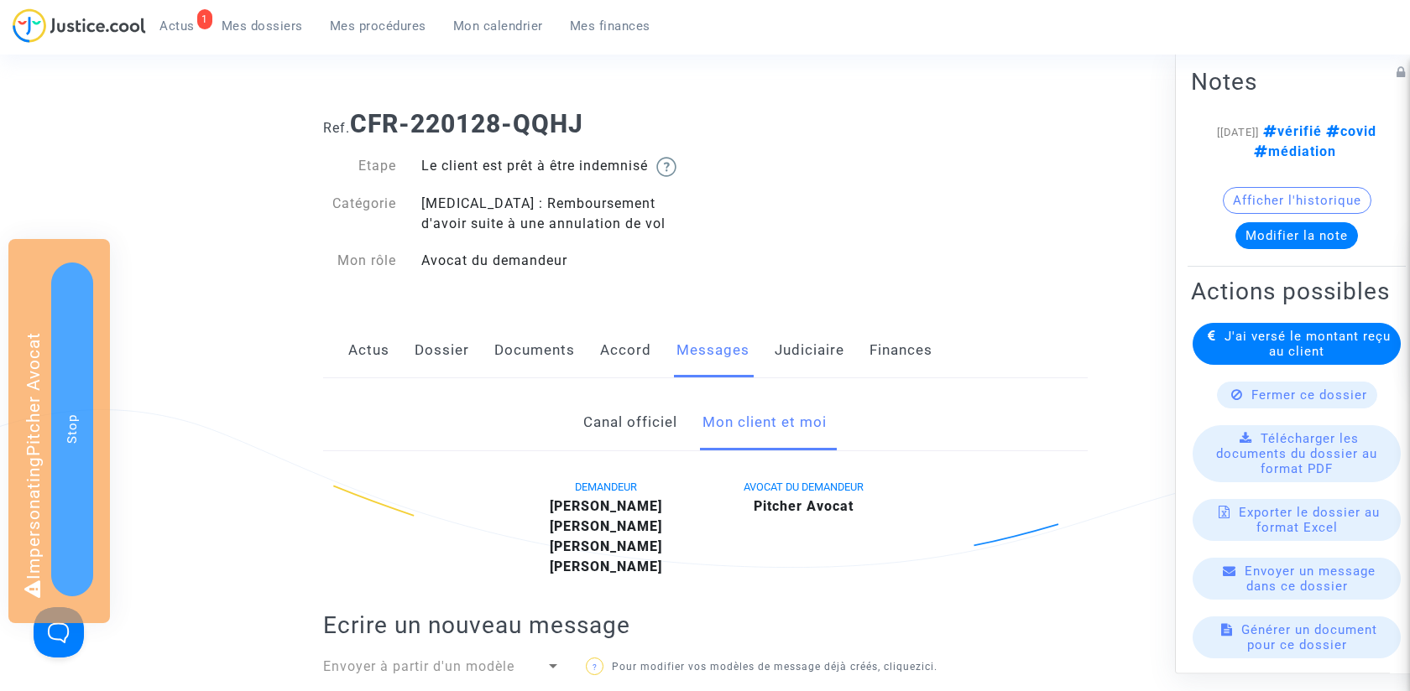
click at [425, 351] on link "Dossier" at bounding box center [441, 350] width 55 height 55
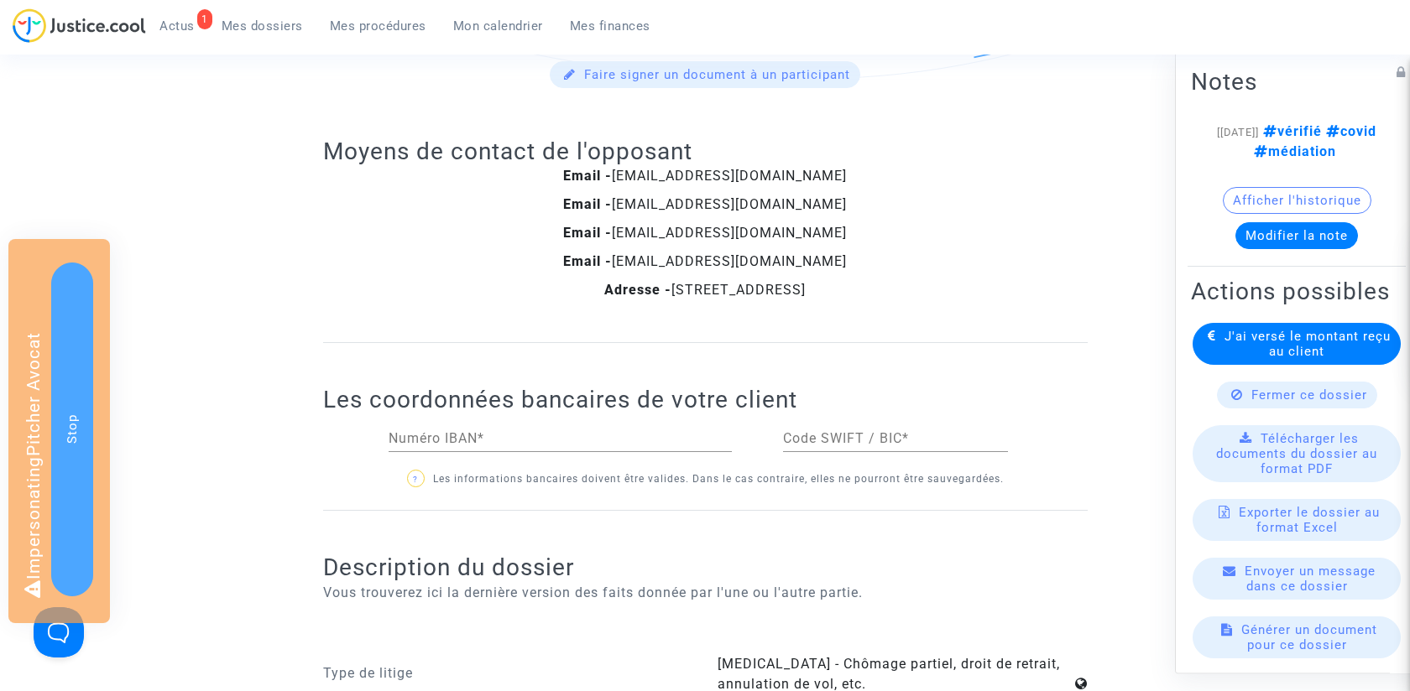
scroll to position [1280, 0]
